Goal: Task Accomplishment & Management: Manage account settings

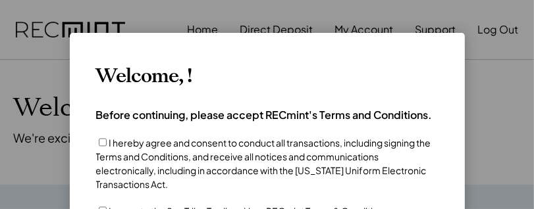
scroll to position [66, 0]
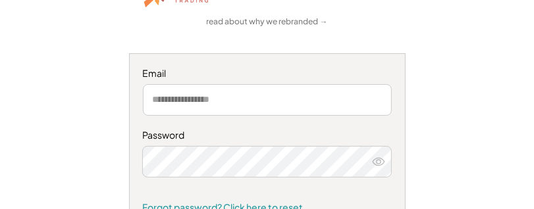
scroll to position [132, 0]
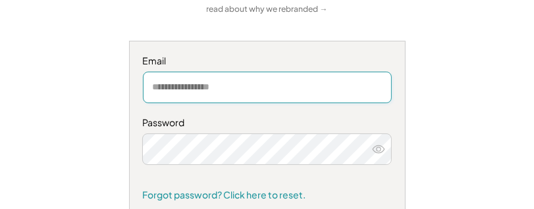
click at [220, 93] on input "email" at bounding box center [267, 88] width 249 height 32
type input "**********"
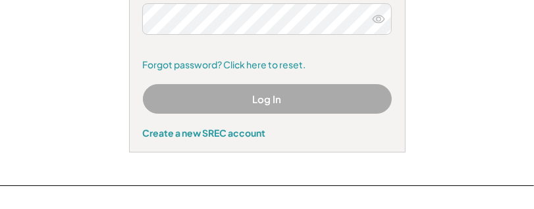
scroll to position [263, 0]
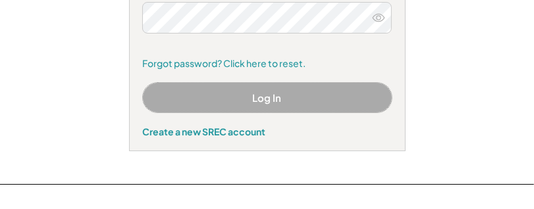
click at [272, 99] on button "Log In" at bounding box center [267, 98] width 249 height 30
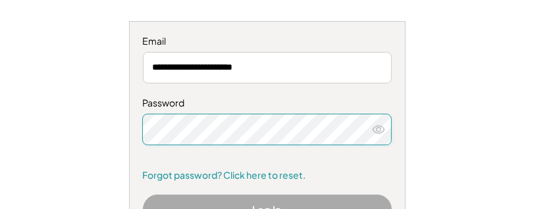
scroll to position [204, 0]
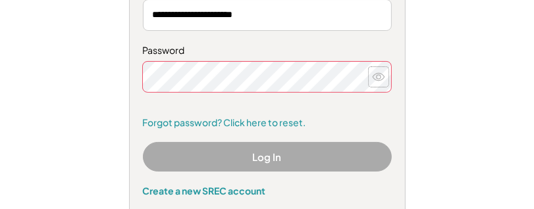
click at [376, 78] on icon at bounding box center [378, 76] width 13 height 13
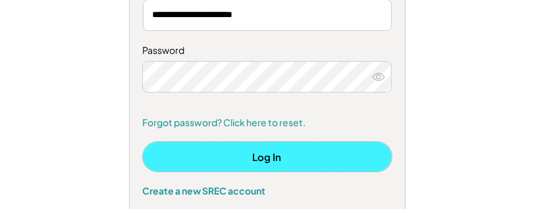
click at [307, 159] on button "Log In" at bounding box center [267, 157] width 249 height 30
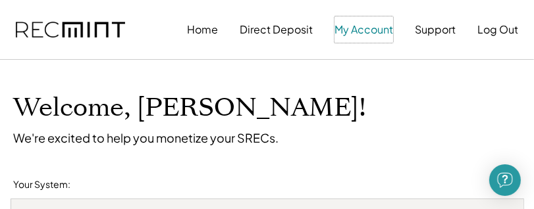
click at [349, 34] on button "My Account" at bounding box center [363, 29] width 59 height 26
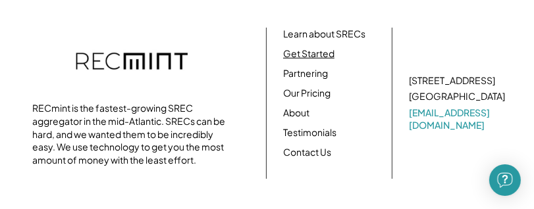
scroll to position [486, 0]
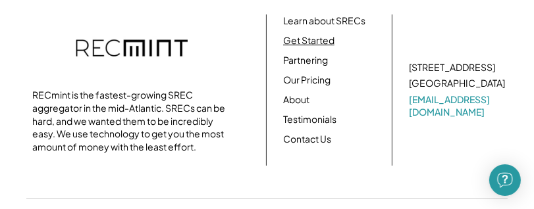
click at [319, 41] on link "Get Started" at bounding box center [308, 40] width 51 height 13
click at [299, 95] on link "About" at bounding box center [296, 99] width 26 height 13
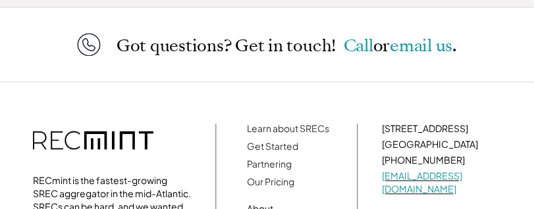
scroll to position [4457, 0]
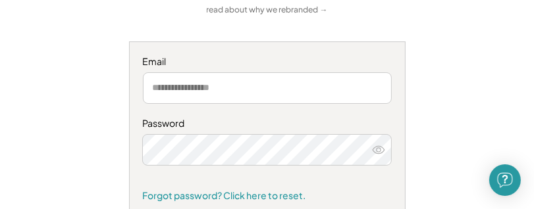
scroll to position [132, 0]
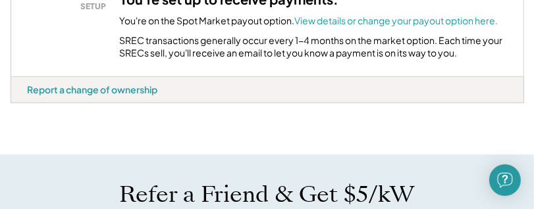
scroll to position [527, 0]
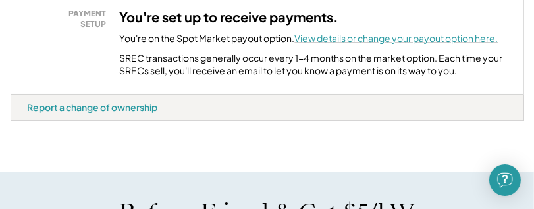
click at [349, 44] on font "View details or change your payout option here." at bounding box center [396, 38] width 203 height 12
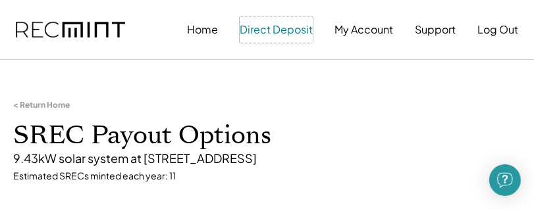
click at [265, 29] on button "Direct Deposit" at bounding box center [276, 29] width 73 height 26
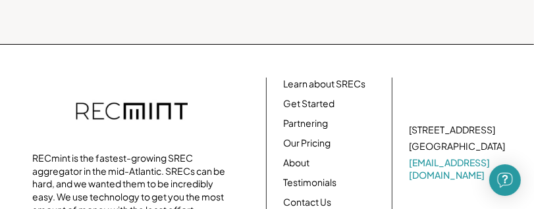
scroll to position [524, 0]
